Goal: Task Accomplishment & Management: Use online tool/utility

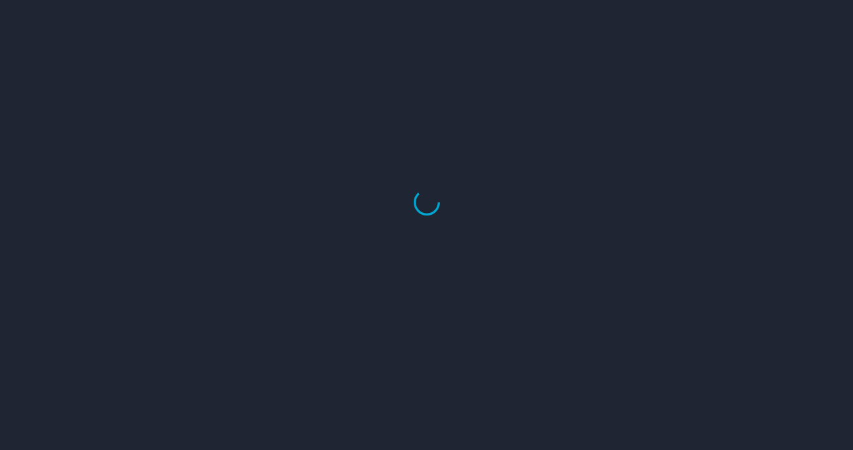
select select "US"
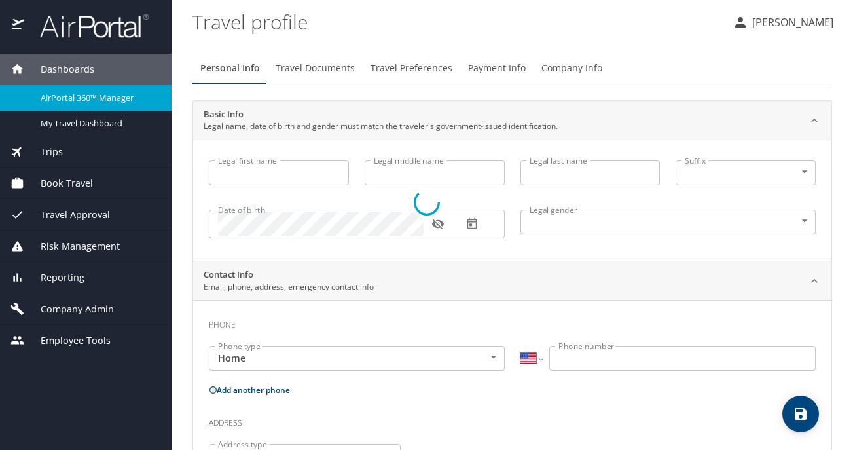
type input "Jennifer"
type input "Patricia Jessie"
type input "Cook"
type input "Undisclosed"
type input "Patricia"
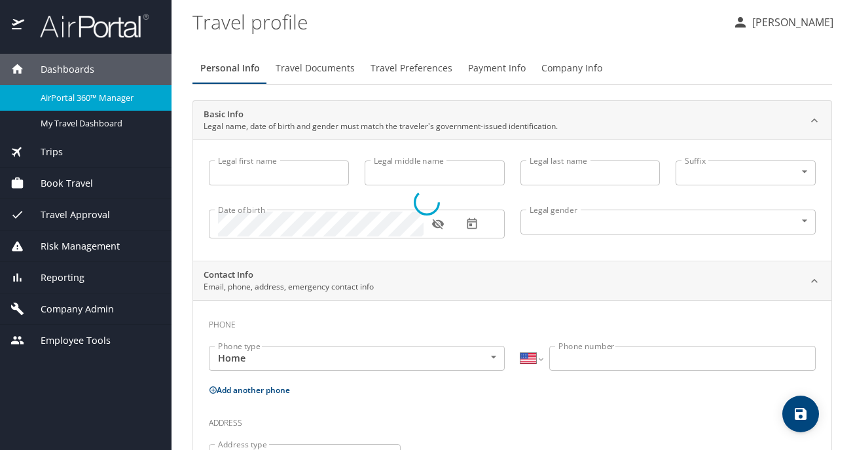
type input "Cook"
type input "(425) 890-1927"
type input "patricia.cook@outlook.com"
select select "US"
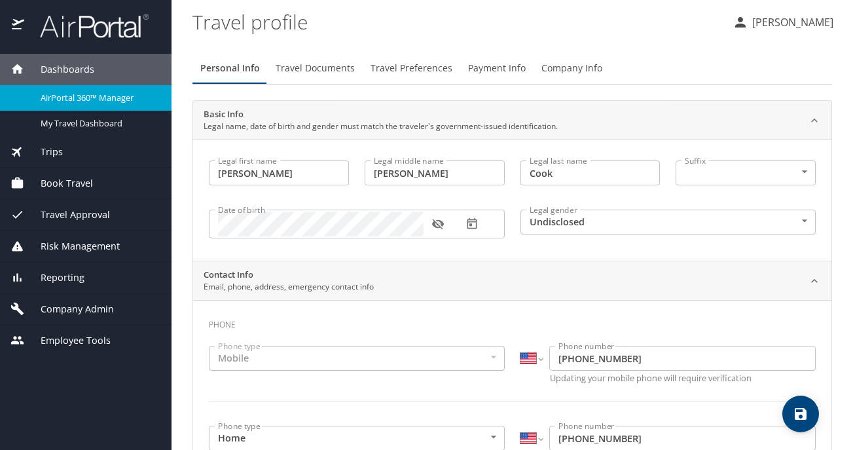
click at [90, 95] on span "AirPortal 360™ Manager" at bounding box center [98, 98] width 115 height 12
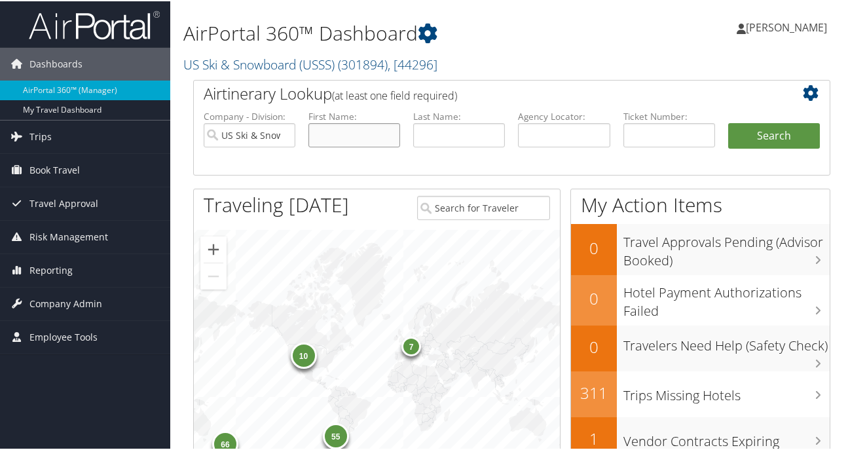
click at [337, 132] on input "text" at bounding box center [354, 134] width 92 height 24
type input "jeffery"
click at [793, 128] on button "Search" at bounding box center [774, 135] width 92 height 26
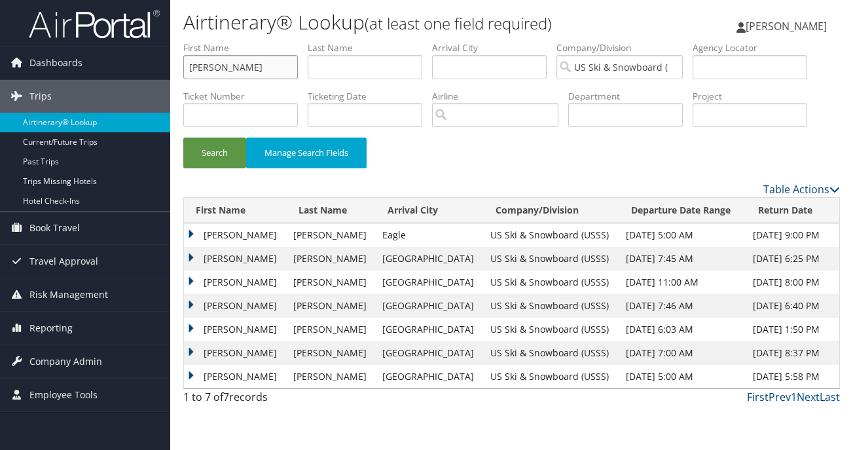
click at [266, 78] on input "[PERSON_NAME]" at bounding box center [240, 67] width 115 height 24
type input "[PERSON_NAME]"
click at [183, 138] on button "Search" at bounding box center [214, 153] width 63 height 31
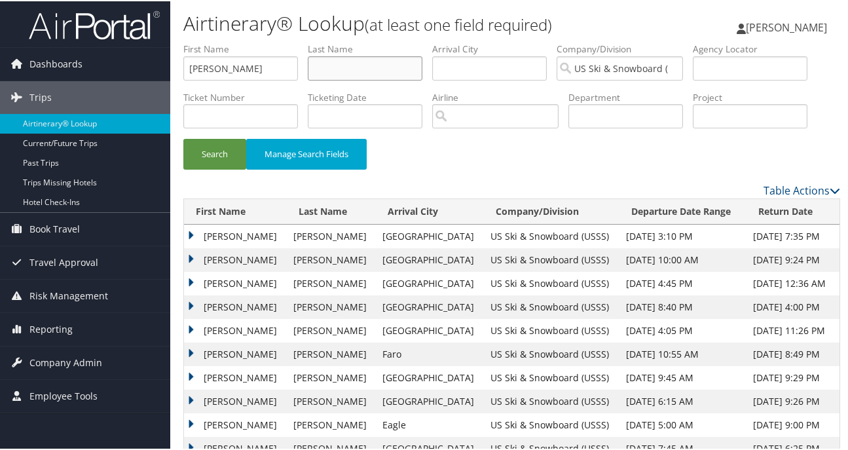
click at [356, 69] on input "text" at bounding box center [365, 67] width 115 height 24
type input "frisch"
click at [183, 138] on button "Search" at bounding box center [214, 153] width 63 height 31
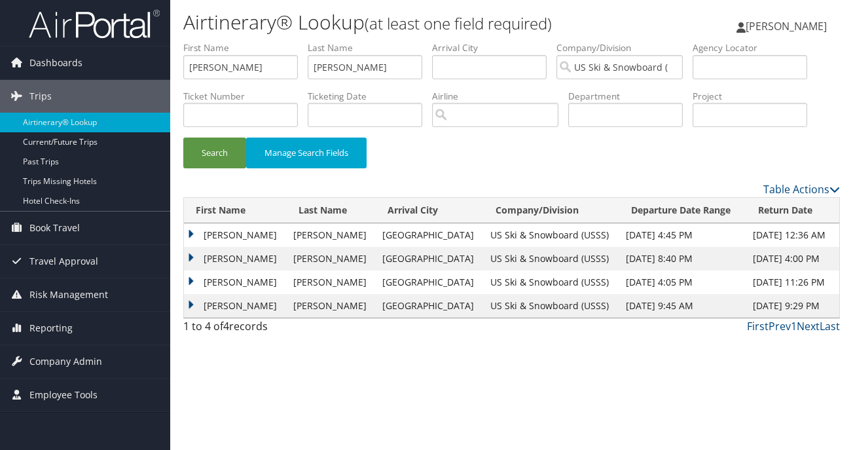
click at [188, 279] on td "JEFFREY" at bounding box center [235, 282] width 103 height 24
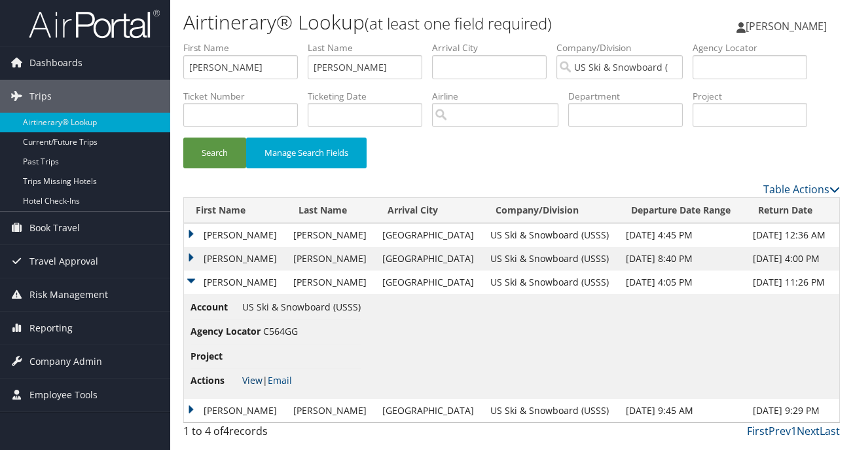
click at [249, 377] on link "View" at bounding box center [252, 380] width 20 height 12
click at [81, 211] on link "Book Travel" at bounding box center [85, 227] width 170 height 33
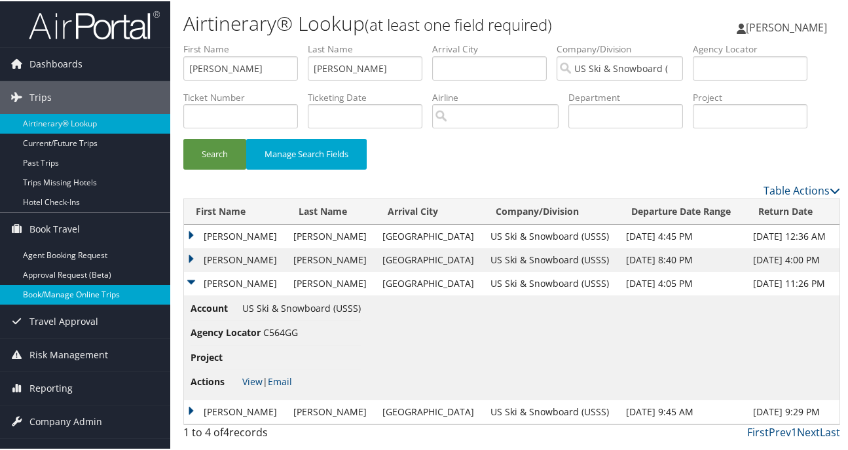
click at [100, 291] on link "Book/Manage Online Trips" at bounding box center [85, 294] width 170 height 20
click at [257, 381] on link "View" at bounding box center [252, 380] width 20 height 12
click at [194, 282] on td "JEFFREY" at bounding box center [235, 282] width 103 height 24
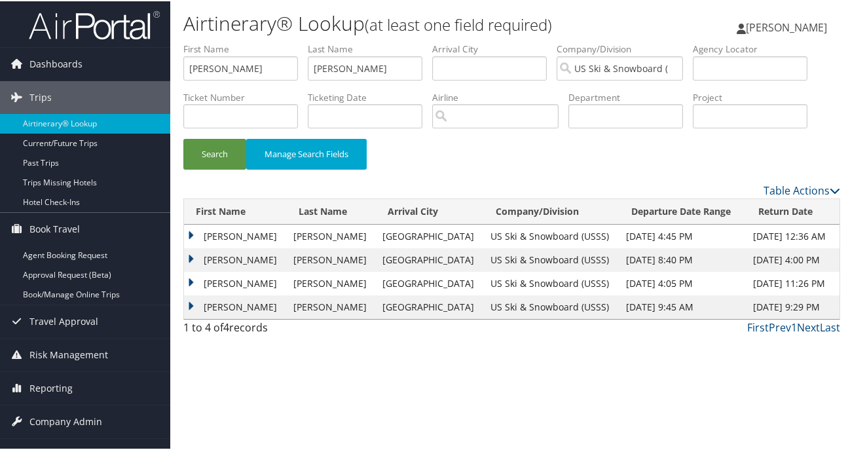
click at [193, 250] on td "JEFFREY" at bounding box center [235, 259] width 103 height 24
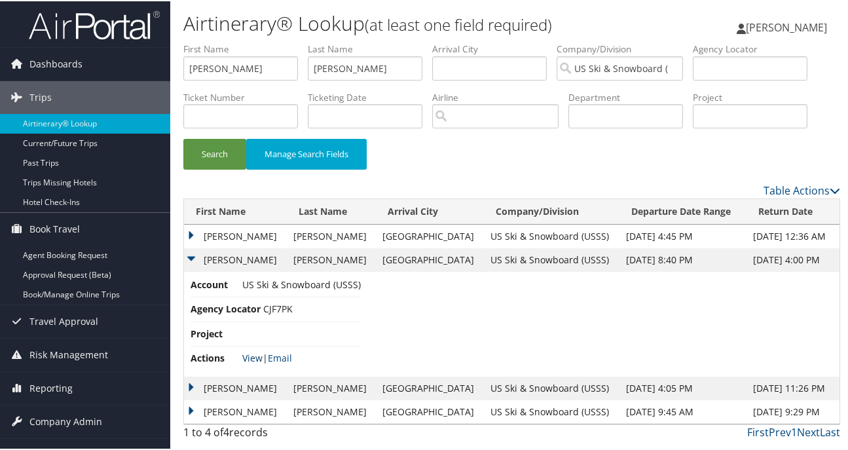
click at [249, 359] on link "View" at bounding box center [252, 356] width 20 height 12
click at [191, 378] on td "JEFFREY" at bounding box center [235, 387] width 103 height 24
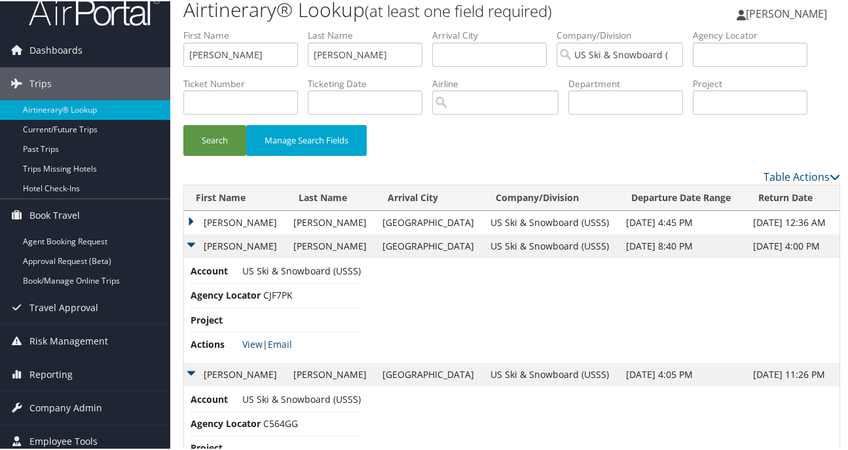
scroll to position [100, 0]
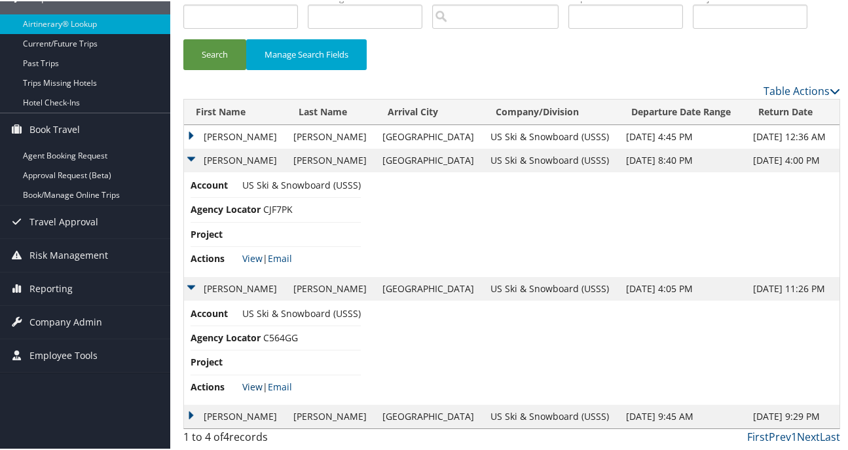
click at [248, 388] on link "View" at bounding box center [252, 385] width 20 height 12
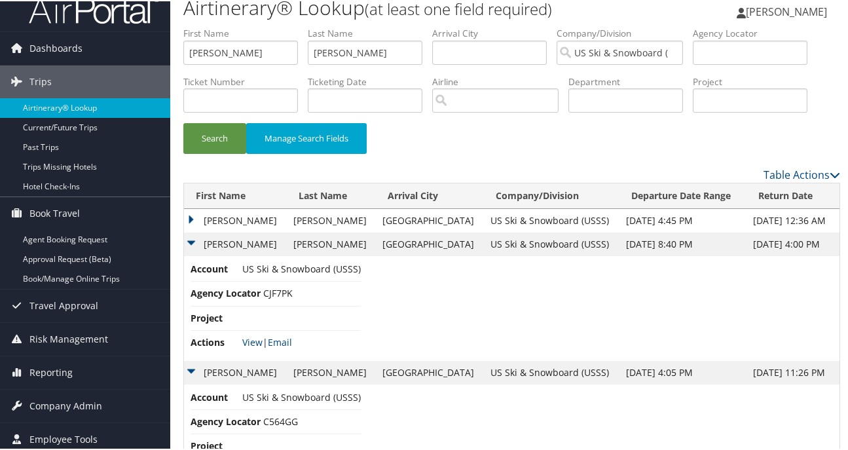
scroll to position [0, 0]
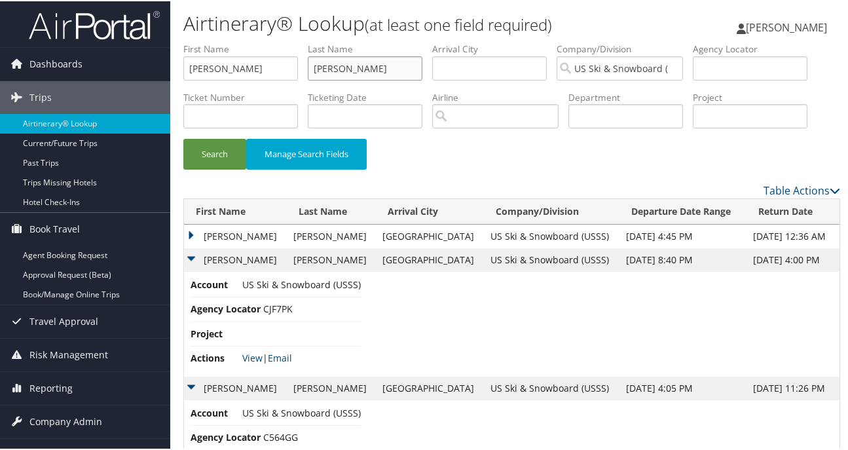
drag, startPoint x: 363, startPoint y: 65, endPoint x: 290, endPoint y: 64, distance: 72.7
click at [290, 41] on ul "First Name jeff Last Name frisch Departure City Arrival City Company/Division U…" at bounding box center [511, 41] width 657 height 0
type input "Brooks"
drag, startPoint x: 212, startPoint y: 65, endPoint x: 148, endPoint y: 64, distance: 64.2
click at [148, 64] on div "Dashboards AirPortal 360™ (Manager) My Travel Dashboard Trips Airtinerary® Look…" at bounding box center [426, 274] width 853 height 549
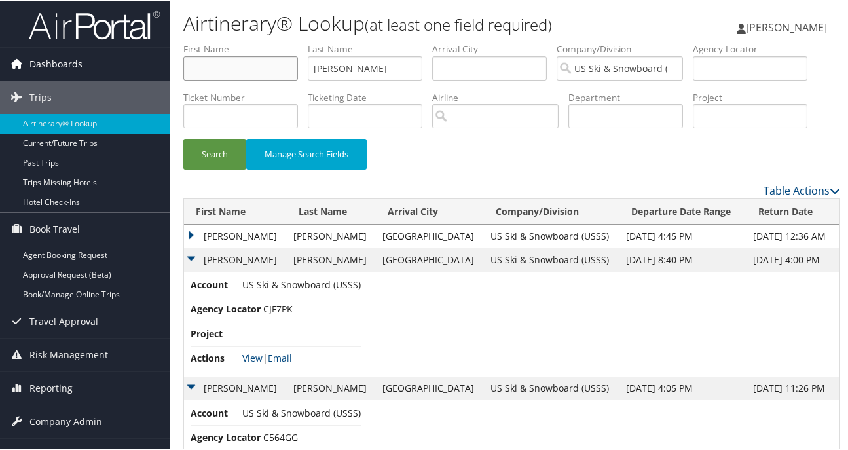
click at [183, 138] on button "Search" at bounding box center [214, 153] width 63 height 31
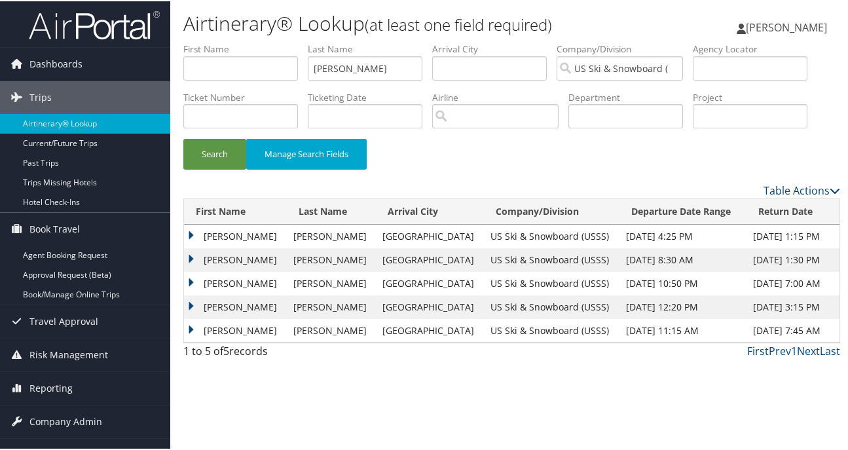
click at [198, 327] on td "HUGH WALTER" at bounding box center [235, 330] width 103 height 24
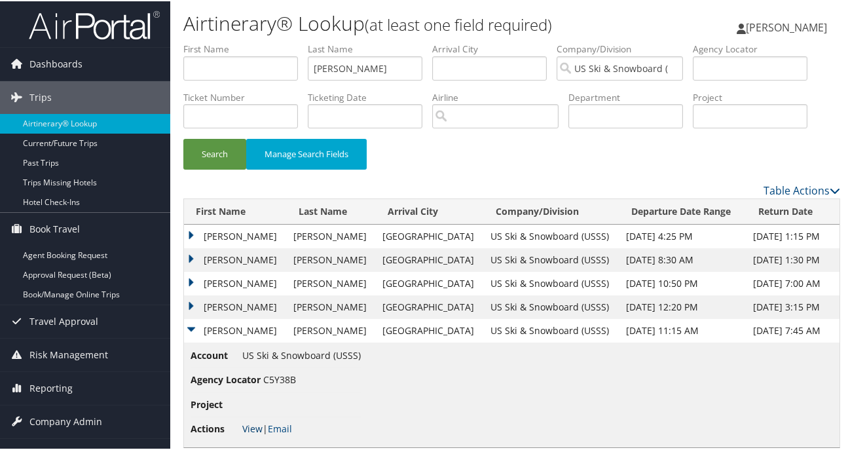
click at [249, 426] on link "View" at bounding box center [252, 427] width 20 height 12
click at [390, 62] on input "Brooks" at bounding box center [365, 67] width 115 height 24
type input "B"
type input "Costa"
click at [183, 138] on button "Search" at bounding box center [214, 153] width 63 height 31
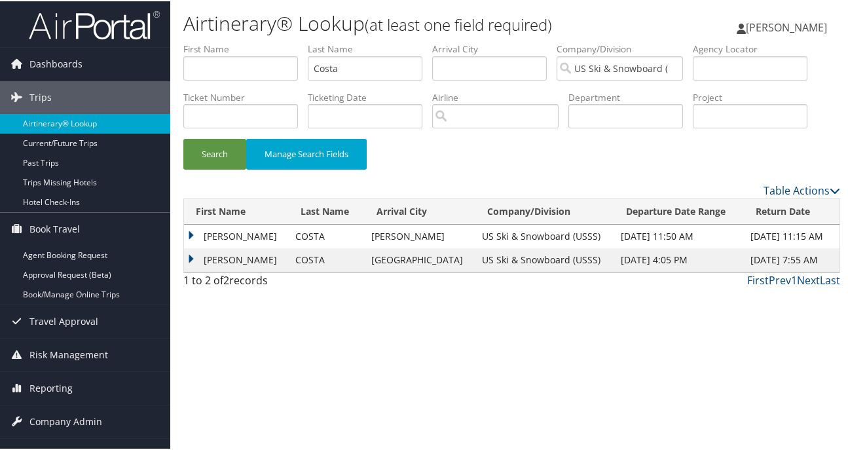
click at [186, 250] on td "MARCO" at bounding box center [236, 259] width 105 height 24
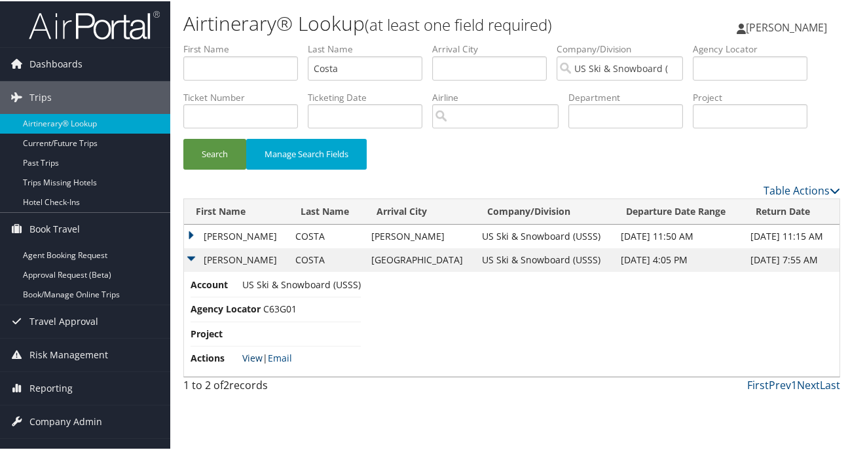
click at [249, 352] on link "View" at bounding box center [252, 356] width 20 height 12
drag, startPoint x: 355, startPoint y: 69, endPoint x: 303, endPoint y: 62, distance: 52.1
click at [303, 41] on ul "First Name Last Name Costa Departure City Arrival City Company/Division US Ski …" at bounding box center [511, 41] width 657 height 0
type input "horvat"
click at [183, 138] on button "Search" at bounding box center [214, 153] width 63 height 31
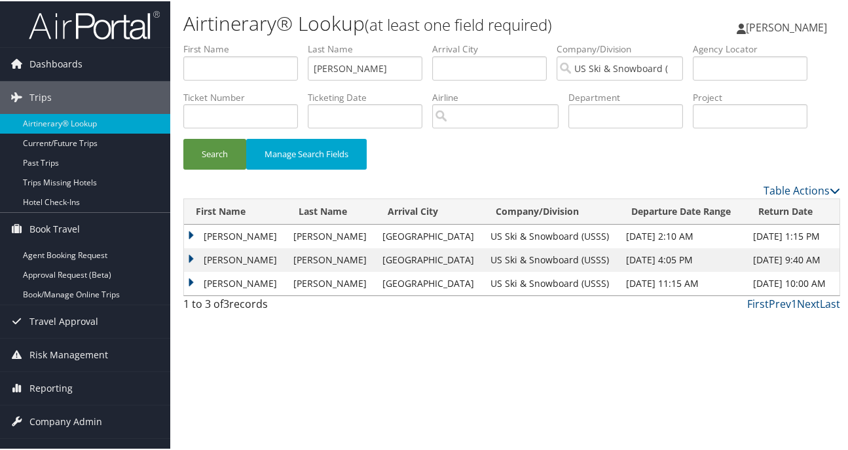
click at [193, 277] on td "ROBERT" at bounding box center [235, 282] width 103 height 24
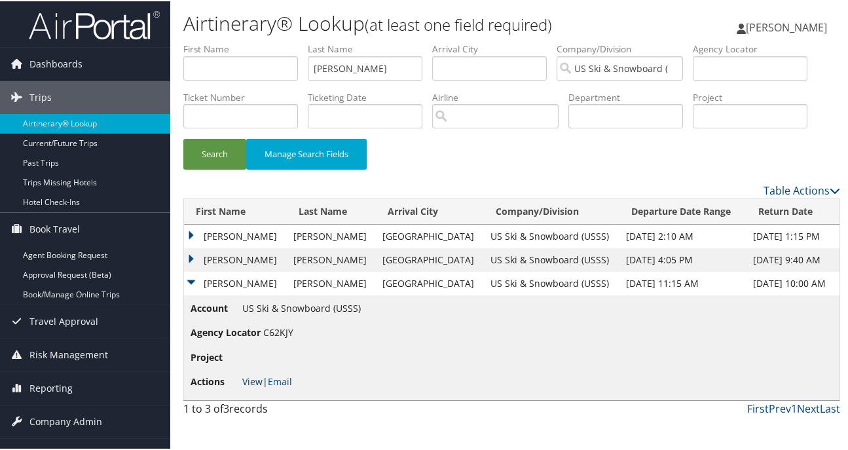
click at [251, 380] on link "View" at bounding box center [252, 380] width 20 height 12
drag, startPoint x: 384, startPoint y: 67, endPoint x: 281, endPoint y: 54, distance: 104.4
click at [283, 41] on ul "First Name Last Name horvat Departure City Arrival City Company/Division US Ski…" at bounding box center [511, 41] width 657 height 0
click at [183, 138] on button "Search" at bounding box center [214, 153] width 63 height 31
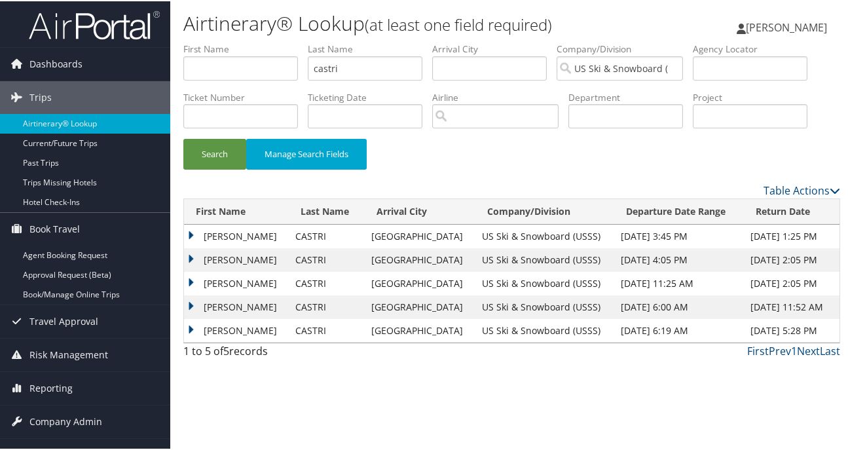
click at [192, 255] on td "MANUEL" at bounding box center [236, 259] width 105 height 24
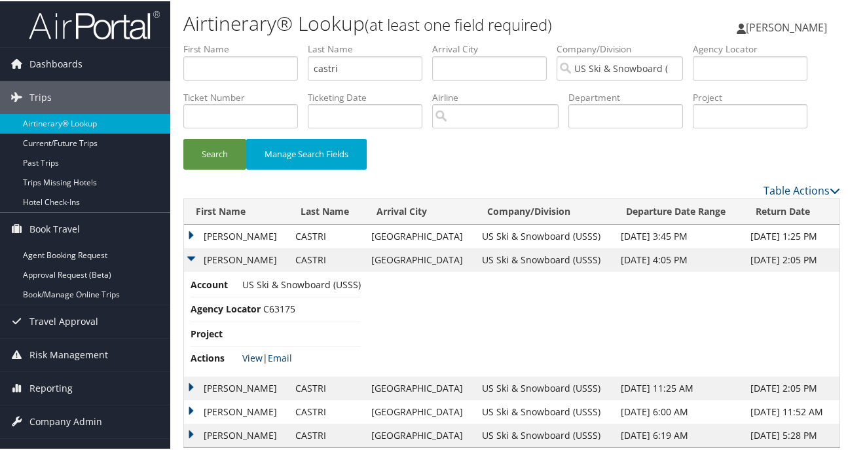
click at [255, 357] on link "View" at bounding box center [252, 356] width 20 height 12
click at [189, 249] on td "MANUEL" at bounding box center [236, 259] width 105 height 24
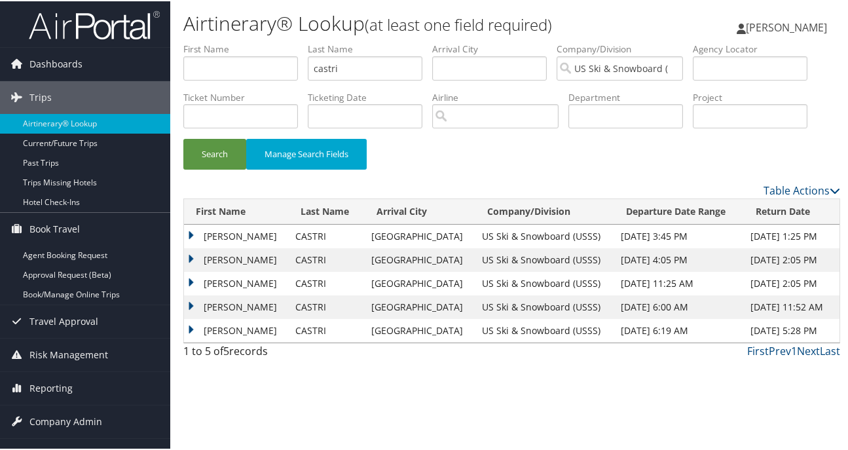
click at [190, 230] on td "MANUEL" at bounding box center [236, 235] width 105 height 24
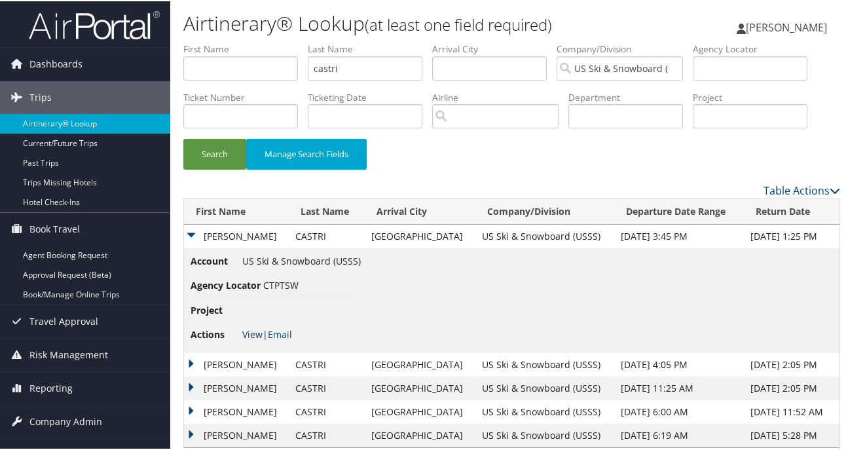
click at [243, 330] on link "View" at bounding box center [252, 333] width 20 height 12
click at [189, 234] on td "MANUEL" at bounding box center [236, 235] width 105 height 24
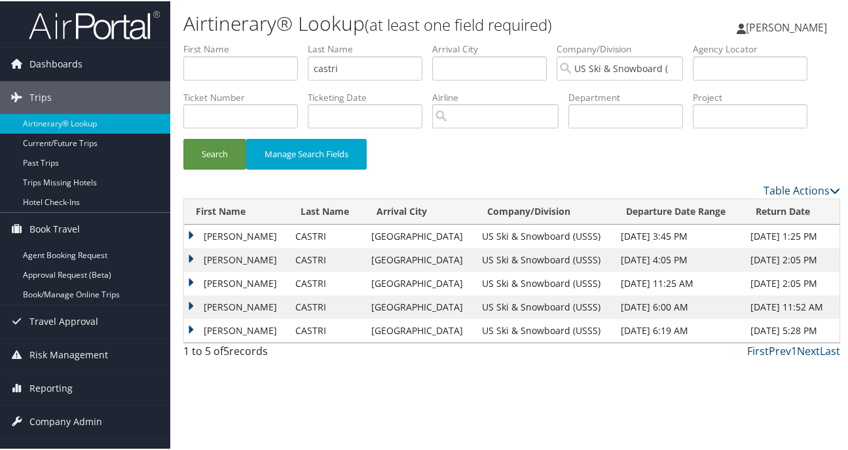
click at [191, 305] on td "MANUEL" at bounding box center [236, 306] width 105 height 24
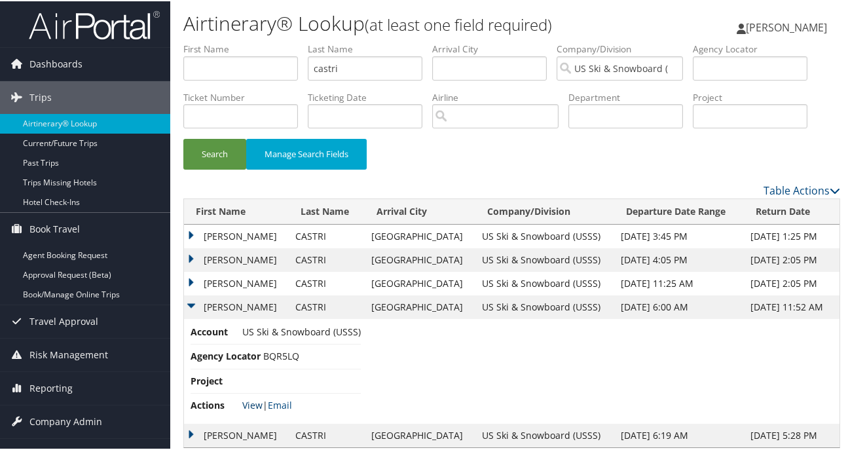
click at [253, 399] on link "View" at bounding box center [252, 403] width 20 height 12
drag, startPoint x: 390, startPoint y: 67, endPoint x: 383, endPoint y: 66, distance: 6.7
click at [389, 67] on input "castri" at bounding box center [365, 67] width 115 height 24
type input "costa"
click at [183, 138] on button "Search" at bounding box center [214, 153] width 63 height 31
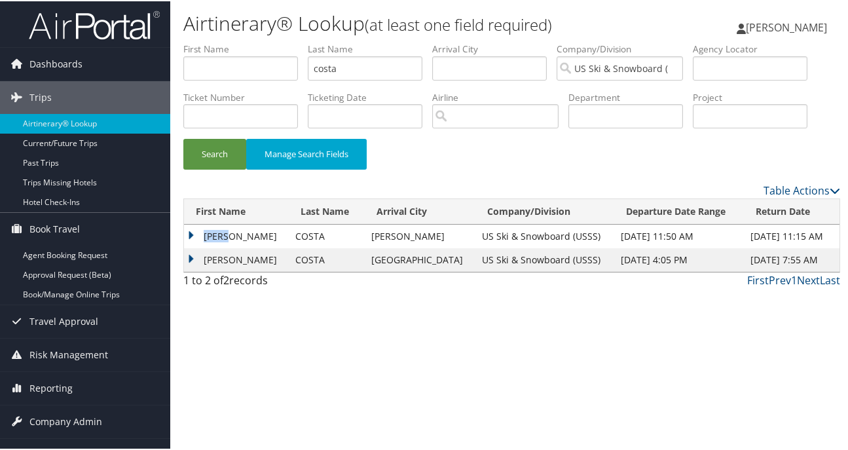
click at [192, 232] on td "MARCO" at bounding box center [236, 235] width 105 height 24
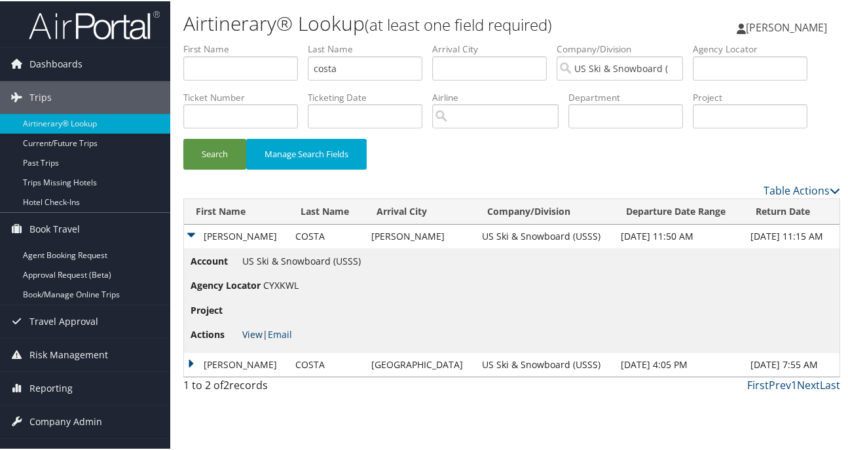
click at [254, 334] on link "View" at bounding box center [252, 333] width 20 height 12
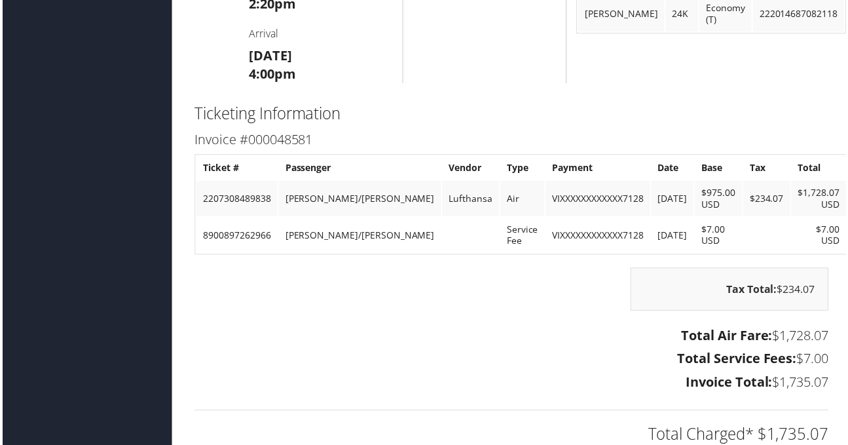
scroll to position [982, 0]
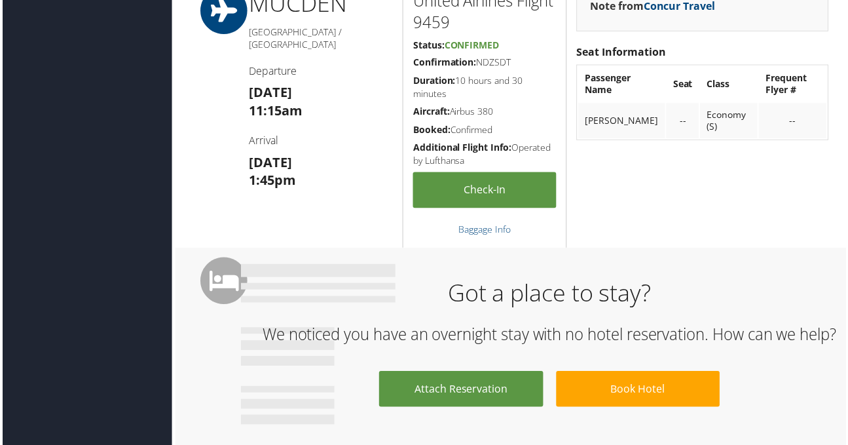
scroll to position [733, 0]
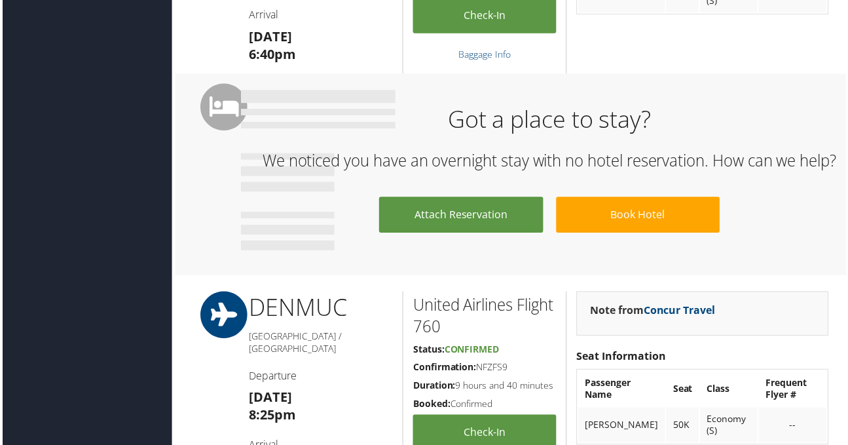
scroll to position [475, 0]
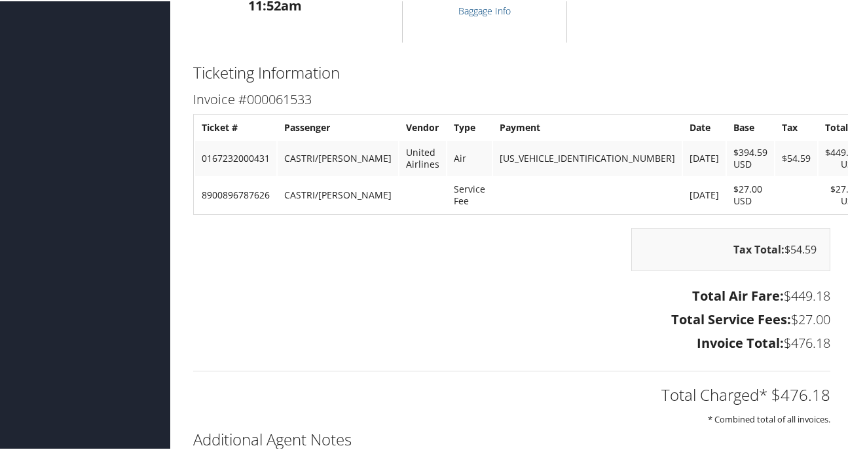
scroll to position [881, 0]
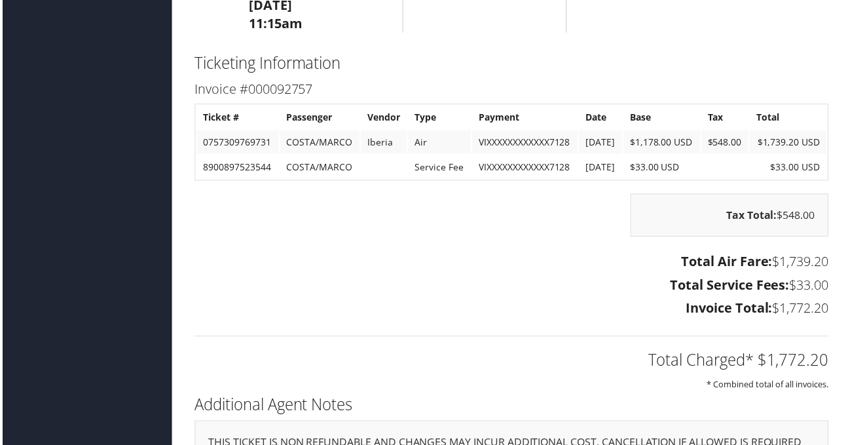
scroll to position [1525, 0]
